Goal: Task Accomplishment & Management: Manage account settings

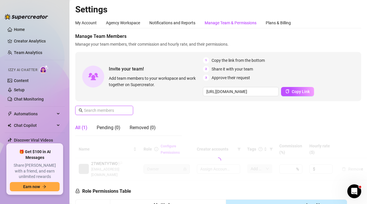
click at [101, 108] on input "text" at bounding box center [104, 110] width 41 height 6
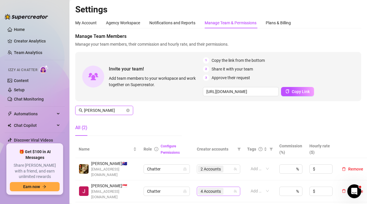
click at [206, 188] on span "4 Accounts" at bounding box center [210, 191] width 20 height 6
type input "[PERSON_NAME]"
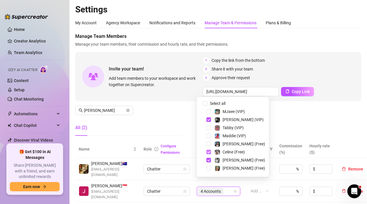
click at [208, 153] on span "Select tree node" at bounding box center [208, 152] width 5 height 5
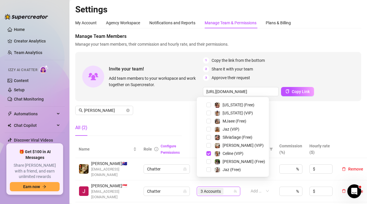
scroll to position [112, 0]
click at [208, 153] on span "Select tree node" at bounding box center [208, 153] width 5 height 5
click at [165, 126] on div "All (2)" at bounding box center [128, 128] width 106 height 16
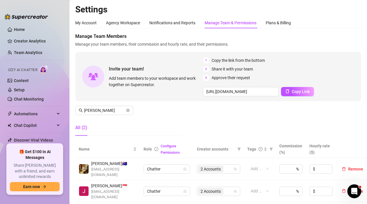
click at [343, 15] on div "Settings My Account Agency Workspace Notifications and Reports Manage Team & Pe…" at bounding box center [218, 189] width 286 height 370
click at [340, 25] on div "My Account Agency Workspace Notifications and Reports Manage Team & Permissions…" at bounding box center [218, 22] width 286 height 11
drag, startPoint x: 353, startPoint y: 19, endPoint x: 346, endPoint y: 19, distance: 7.0
click at [353, 19] on div "My Account Agency Workspace Notifications and Reports Manage Team & Permissions…" at bounding box center [218, 22] width 286 height 11
click at [355, 18] on div "My Account Agency Workspace Notifications and Reports Manage Team & Permissions…" at bounding box center [218, 22] width 286 height 11
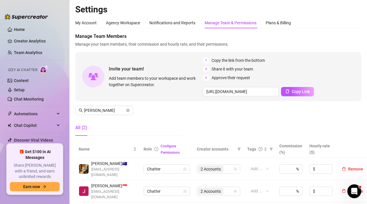
click at [361, 13] on main "Settings My Account Agency Workspace Notifications and Reports Manage Team & Pe…" at bounding box center [217, 195] width 297 height 391
click at [346, 23] on div "My Account Agency Workspace Notifications and Reports Manage Team & Permissions…" at bounding box center [218, 22] width 286 height 11
click at [44, 201] on aside "Home Creator Analytics Team Analytics Izzy AI Chatter Content Setup Chat Monito…" at bounding box center [34, 102] width 69 height 204
click at [56, 201] on aside "Home Creator Analytics Team Analytics Izzy AI Chatter Content Setup Chat Monito…" at bounding box center [34, 102] width 69 height 204
click at [356, 31] on div "My Account Agency Workspace Notifications and Reports Manage Team & Permissions…" at bounding box center [218, 191] width 286 height 349
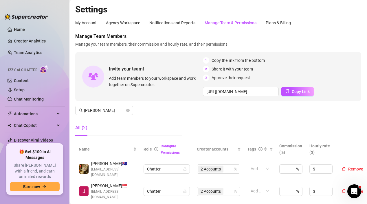
click at [355, 26] on div "My Account Agency Workspace Notifications and Reports Manage Team & Permissions…" at bounding box center [218, 22] width 286 height 11
